Goal: Information Seeking & Learning: Learn about a topic

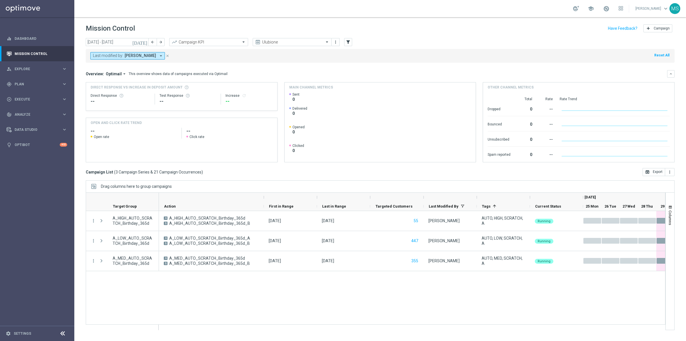
drag, startPoint x: 212, startPoint y: 197, endPoint x: 263, endPoint y: 198, distance: 50.9
click at [263, 198] on div at bounding box center [264, 196] width 2 height 9
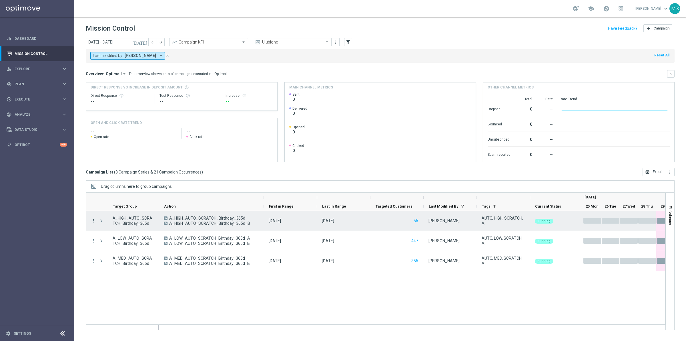
click at [92, 221] on icon "more_vert" at bounding box center [93, 220] width 5 height 5
click at [129, 242] on span "Channel Metrics" at bounding box center [118, 240] width 27 height 4
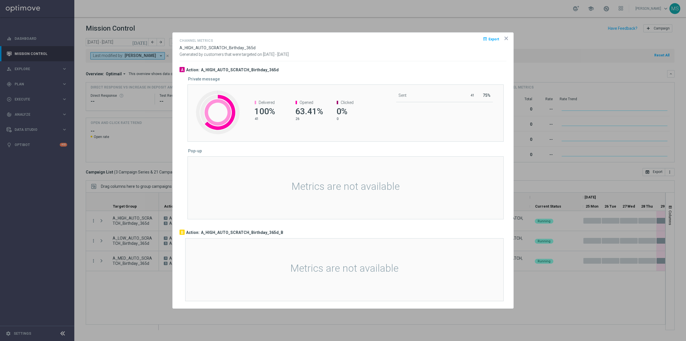
click at [508, 40] on icon "icon" at bounding box center [507, 38] width 6 height 6
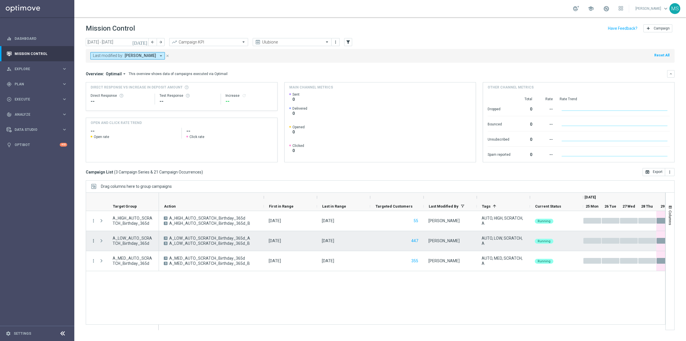
click at [94, 239] on icon "more_vert" at bounding box center [93, 240] width 5 height 5
click at [126, 254] on span "Campaign Metrics" at bounding box center [120, 252] width 30 height 4
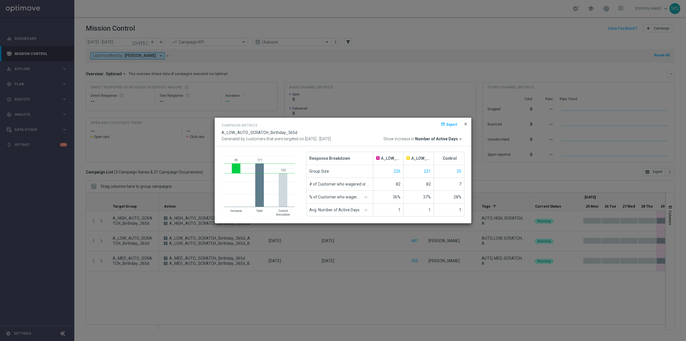
click at [463, 123] on span "close" at bounding box center [465, 124] width 5 height 5
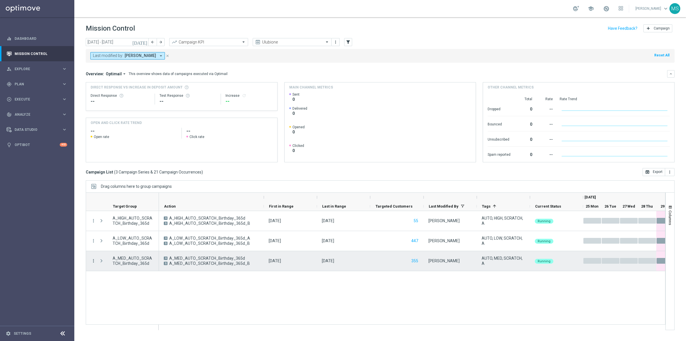
click at [94, 259] on icon "more_vert" at bounding box center [93, 260] width 5 height 5
click at [134, 272] on div "Campaign Metrics" at bounding box center [131, 272] width 53 height 4
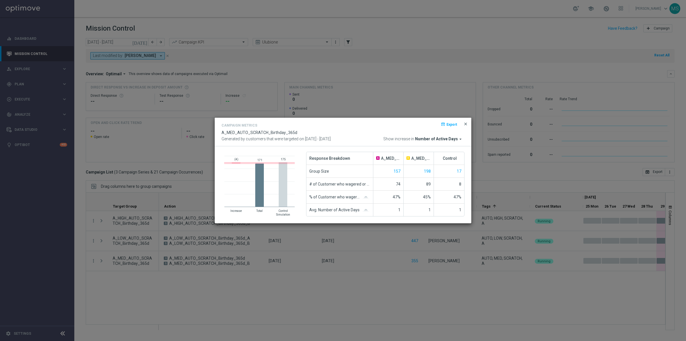
click at [465, 124] on span "close" at bounding box center [465, 124] width 5 height 5
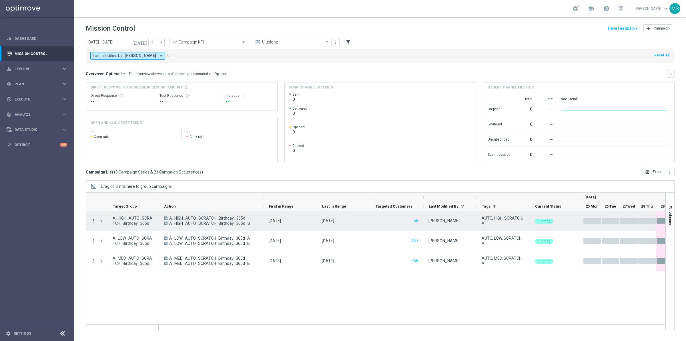
click at [92, 222] on icon "more_vert" at bounding box center [93, 220] width 5 height 5
click at [115, 234] on span "Campaign Metrics" at bounding box center [120, 232] width 30 height 4
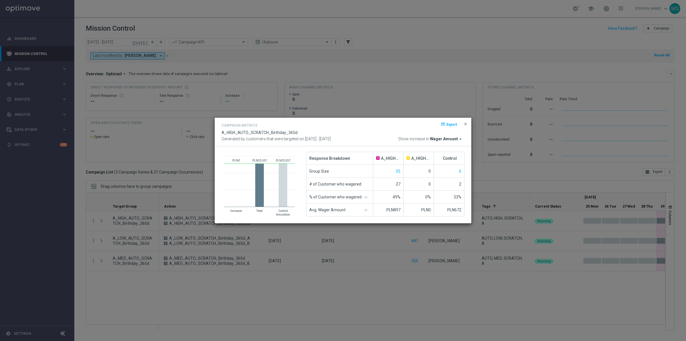
click at [465, 126] on button "close" at bounding box center [466, 123] width 6 height 7
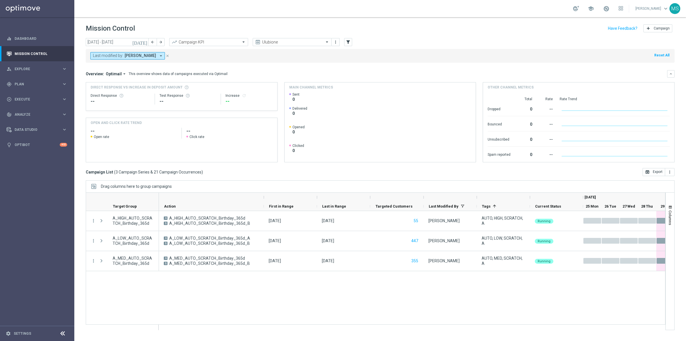
click at [144, 43] on icon "[DATE]" at bounding box center [139, 41] width 15 height 5
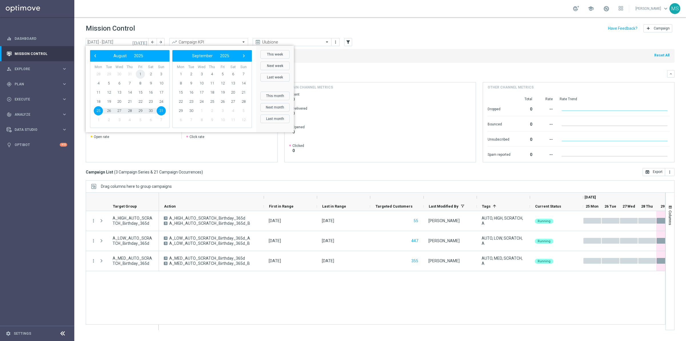
click at [138, 71] on span "1" at bounding box center [140, 73] width 9 height 9
click at [158, 108] on span "31" at bounding box center [161, 110] width 9 height 9
type input "01 Aug 2025 - 31 Aug 2025"
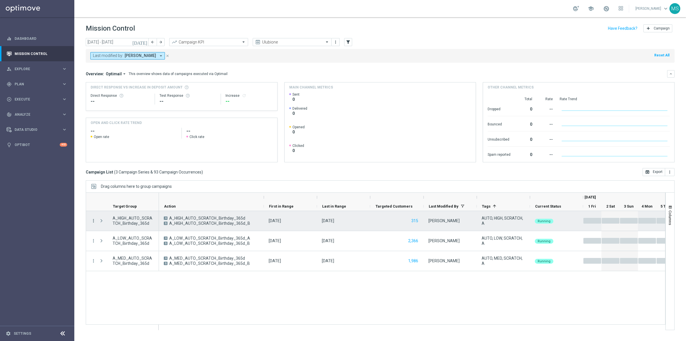
click at [95, 220] on icon "more_vert" at bounding box center [93, 220] width 5 height 5
click at [124, 231] on span "Campaign Metrics" at bounding box center [120, 232] width 30 height 4
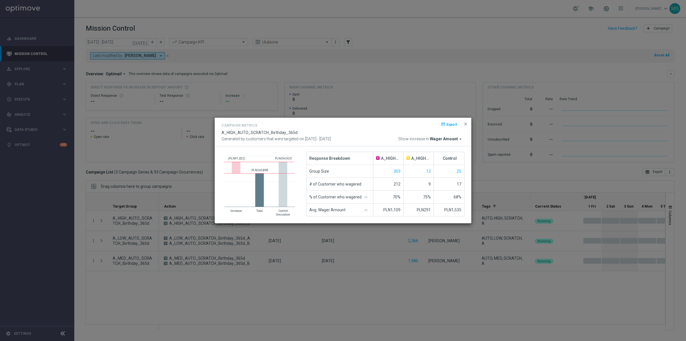
click at [467, 126] on button "close" at bounding box center [466, 123] width 6 height 7
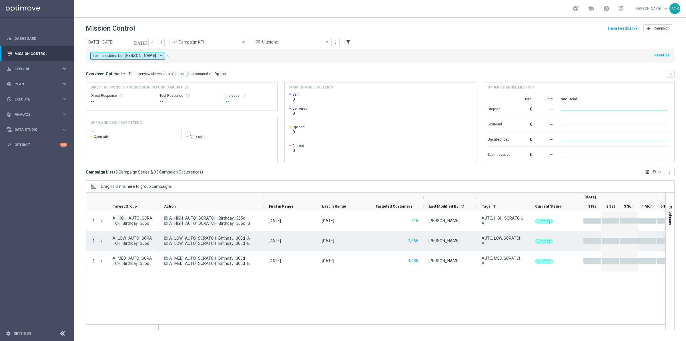
click at [93, 239] on icon "more_vert" at bounding box center [93, 240] width 5 height 5
click at [114, 258] on span "Channel Metrics" at bounding box center [118, 260] width 27 height 4
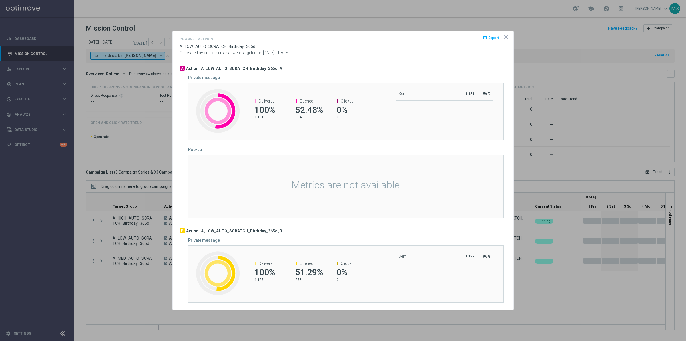
click at [505, 35] on icon "icon" at bounding box center [507, 37] width 6 height 6
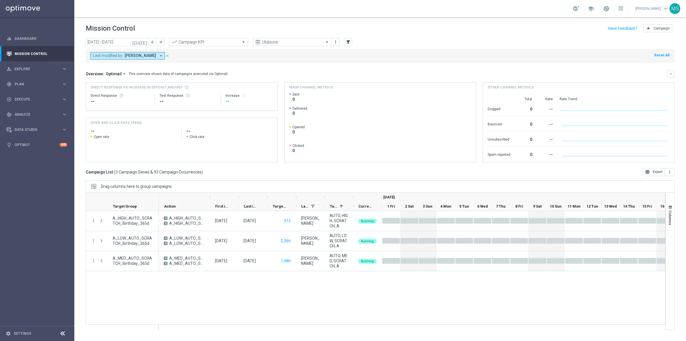
drag, startPoint x: 171, startPoint y: 56, endPoint x: 262, endPoint y: 48, distance: 91.6
click at [170, 56] on icon "close" at bounding box center [168, 56] width 4 height 4
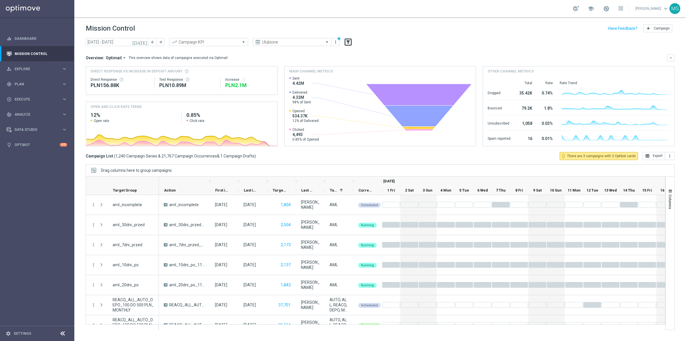
click at [347, 41] on icon "filter_alt" at bounding box center [348, 41] width 5 height 5
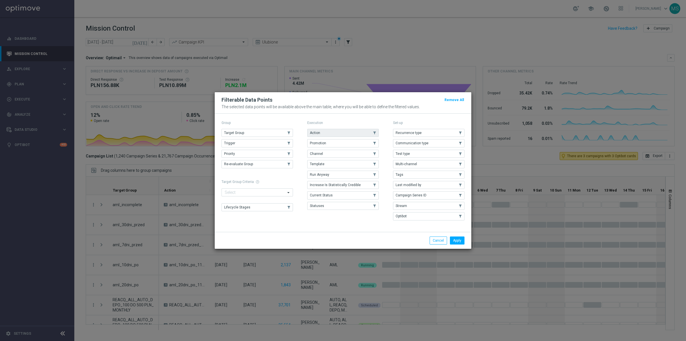
click at [346, 133] on button "Action" at bounding box center [342, 133] width 71 height 8
click at [460, 236] on button "Apply" at bounding box center [457, 240] width 15 height 8
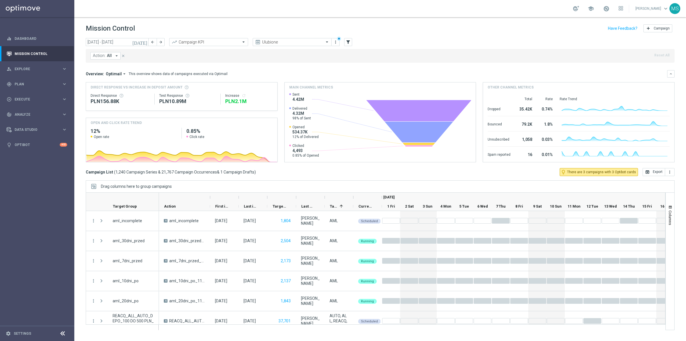
click at [101, 55] on span "Action:" at bounding box center [99, 55] width 13 height 5
click at [124, 91] on label "E_MIN-LOW_AUTO_CASHBACK_DAILY 1DEPO TUESDAY 50 TO 150_WEEKLY" at bounding box center [143, 91] width 89 height 3
type input "E_MIN-LOW_AUTO_CASHBACK_DAILY 1DEPO TUESDAY 50 TO 150_WEEKLY"
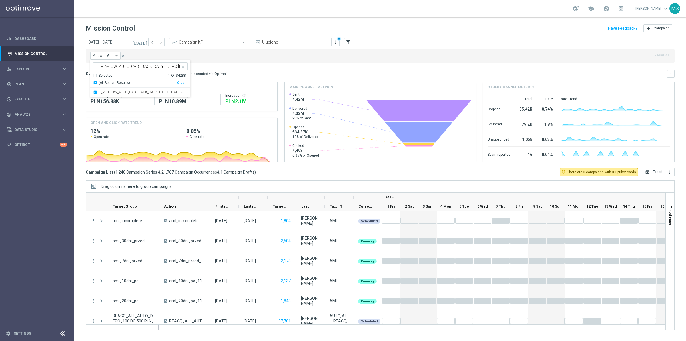
click at [273, 66] on mini-dashboard "Overview: Optimail arrow_drop_down This overview shows data of campaigns execut…" at bounding box center [380, 115] width 589 height 105
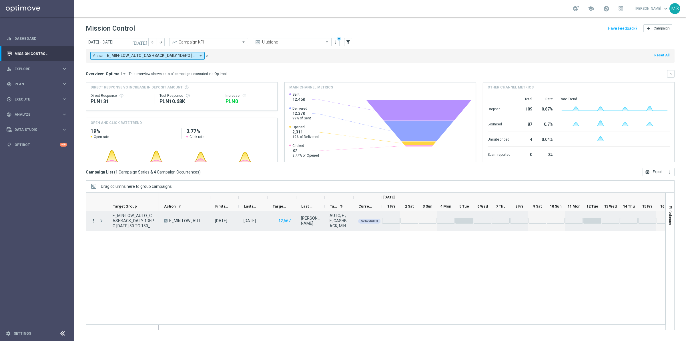
click at [93, 220] on icon "more_vert" at bounding box center [93, 220] width 5 height 5
click at [148, 257] on div "Go to Campaign Analysis" at bounding box center [131, 256] width 53 height 4
click at [93, 220] on icon "more_vert" at bounding box center [93, 220] width 5 height 5
click at [102, 224] on icon "list" at bounding box center [100, 224] width 4 height 4
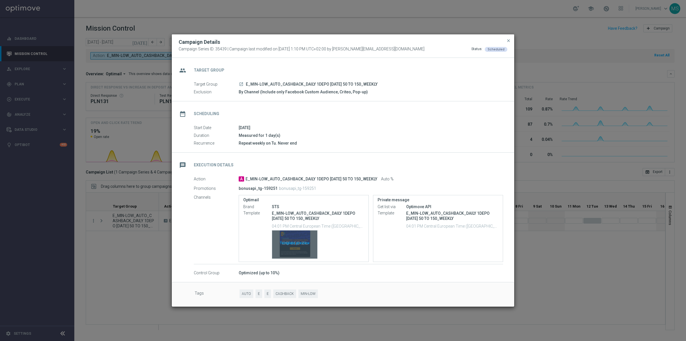
click at [296, 245] on div "Template preview" at bounding box center [294, 244] width 45 height 28
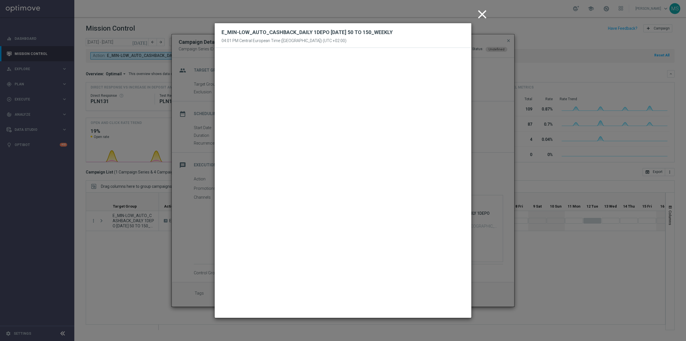
drag, startPoint x: 483, startPoint y: 12, endPoint x: 485, endPoint y: 16, distance: 4.5
click at [483, 12] on icon "close" at bounding box center [482, 14] width 14 height 14
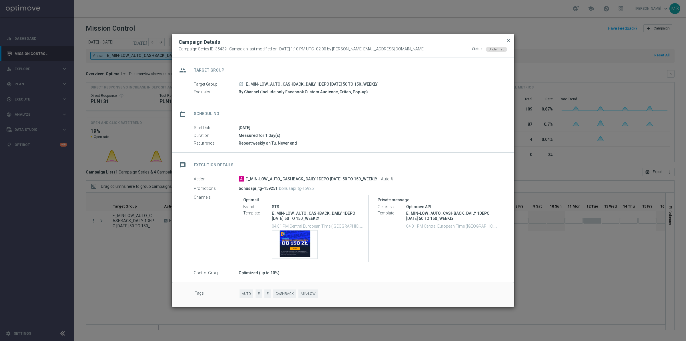
click at [508, 39] on span "close" at bounding box center [508, 40] width 5 height 5
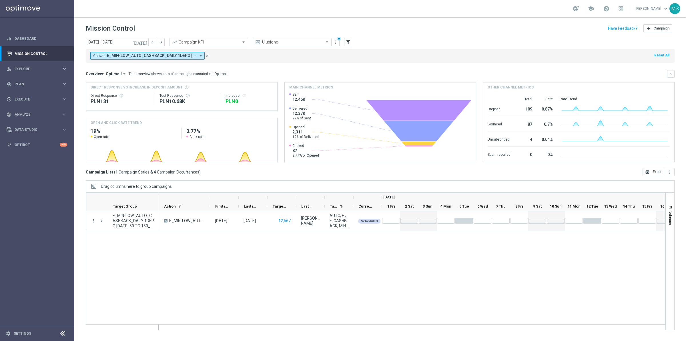
click at [192, 55] on span "E_MIN-LOW_AUTO_CASHBACK_DAILY 1DEPO TUESDAY 50 TO 150_WEEKLY" at bounding box center [151, 55] width 89 height 5
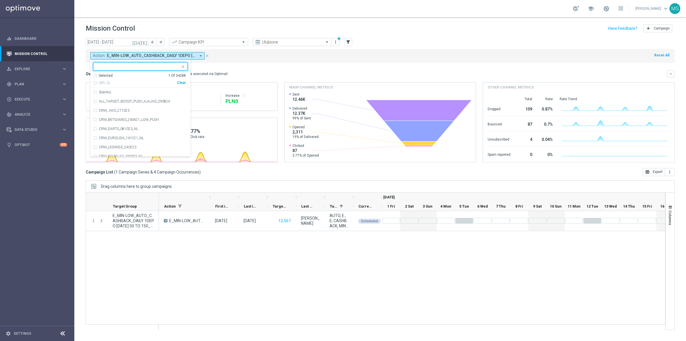
click at [0, 0] on div "Clear" at bounding box center [0, 0] width 0 height 0
click at [156, 66] on input "text" at bounding box center [138, 66] width 84 height 5
paste input "E_ALL_TARGET_ZBR_2DEPO 100 PLN PREV MONTH_140825"
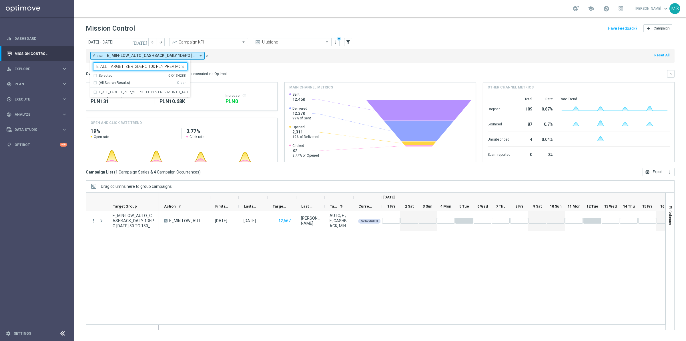
scroll to position [0, 23]
click at [172, 93] on label "E_ALL_TARGET_ZBR_2DEPO 100 PLN PREV MONTH_140825" at bounding box center [143, 91] width 89 height 3
type input "E_ALL_TARGET_ZBR_2DEPO 100 PLN PREV MONTH_140825"
click at [305, 53] on div "Action: E_MIN-LOW_AUTO_CASHBACK_DAILY 1DEPO TUESDAY 50 TO 150_WEEKLY arrow_drop…" at bounding box center [380, 56] width 589 height 14
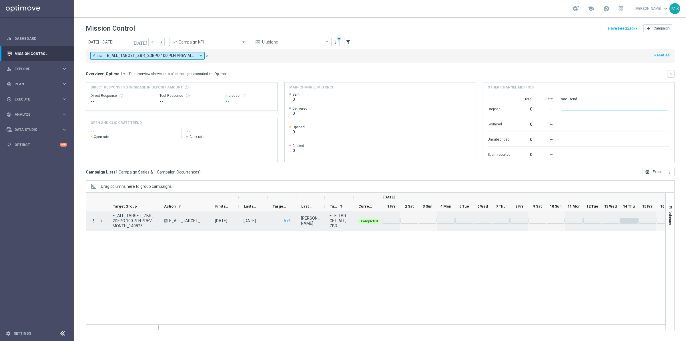
click at [94, 219] on icon "more_vert" at bounding box center [93, 220] width 5 height 5
click at [104, 224] on div "list" at bounding box center [100, 224] width 9 height 4
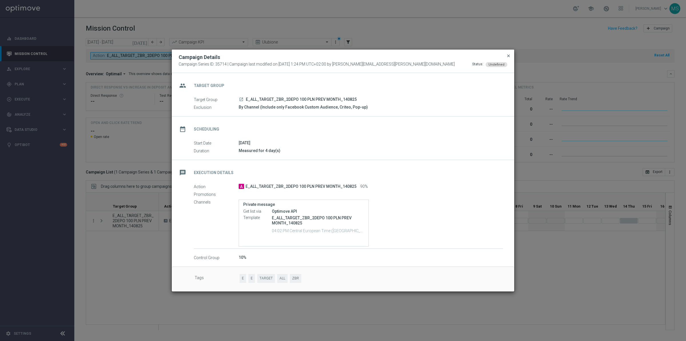
click at [510, 54] on span "close" at bounding box center [508, 55] width 5 height 5
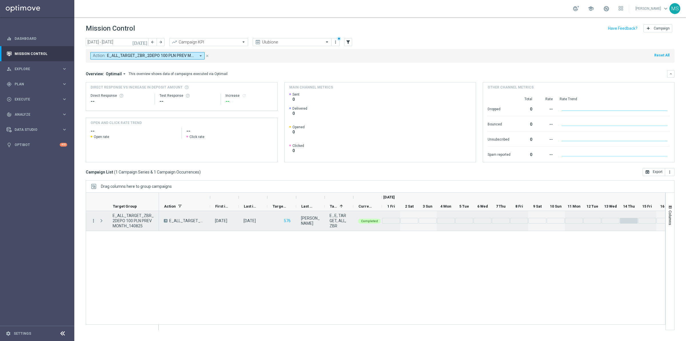
click at [93, 221] on icon "more_vert" at bounding box center [93, 220] width 5 height 5
click at [126, 258] on div "bar_chart Go to Campaign Analysis" at bounding box center [128, 256] width 64 height 8
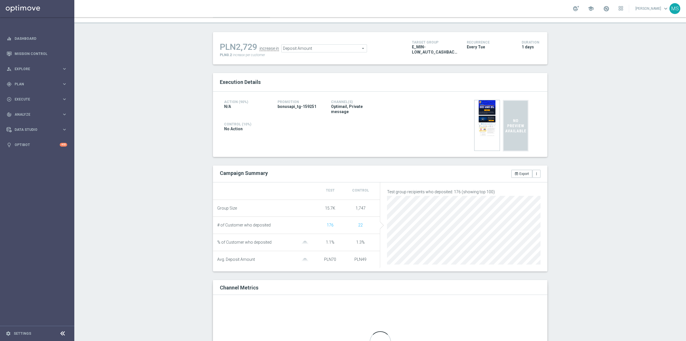
scroll to position [44, 0]
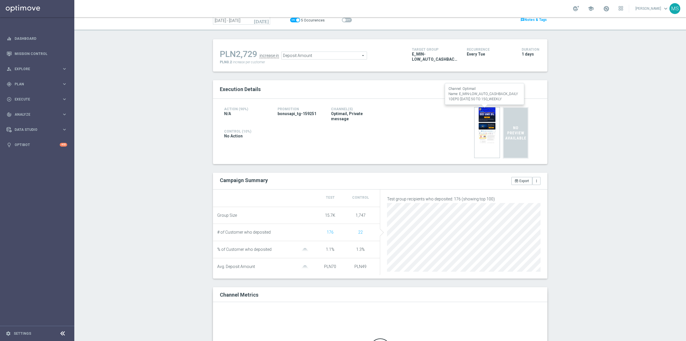
click at [479, 133] on img at bounding box center [487, 132] width 26 height 51
click at [484, 119] on img at bounding box center [487, 132] width 26 height 51
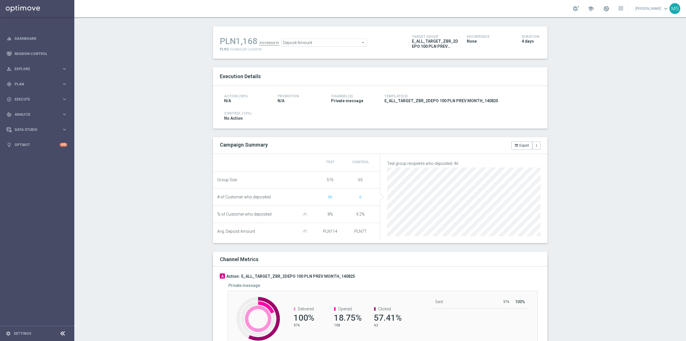
scroll to position [87, 0]
